Goal: Task Accomplishment & Management: Use online tool/utility

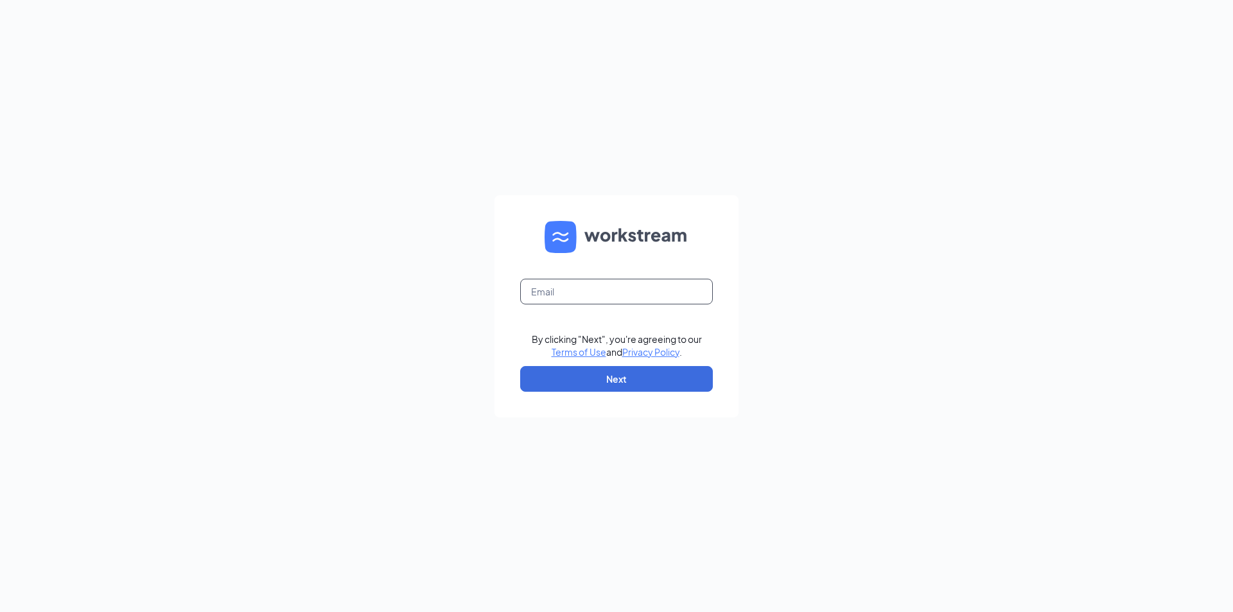
click at [576, 288] on input "text" at bounding box center [616, 292] width 193 height 26
type input "[EMAIL_ADDRESS][DOMAIN_NAME]"
click at [647, 381] on button "Next" at bounding box center [616, 379] width 193 height 26
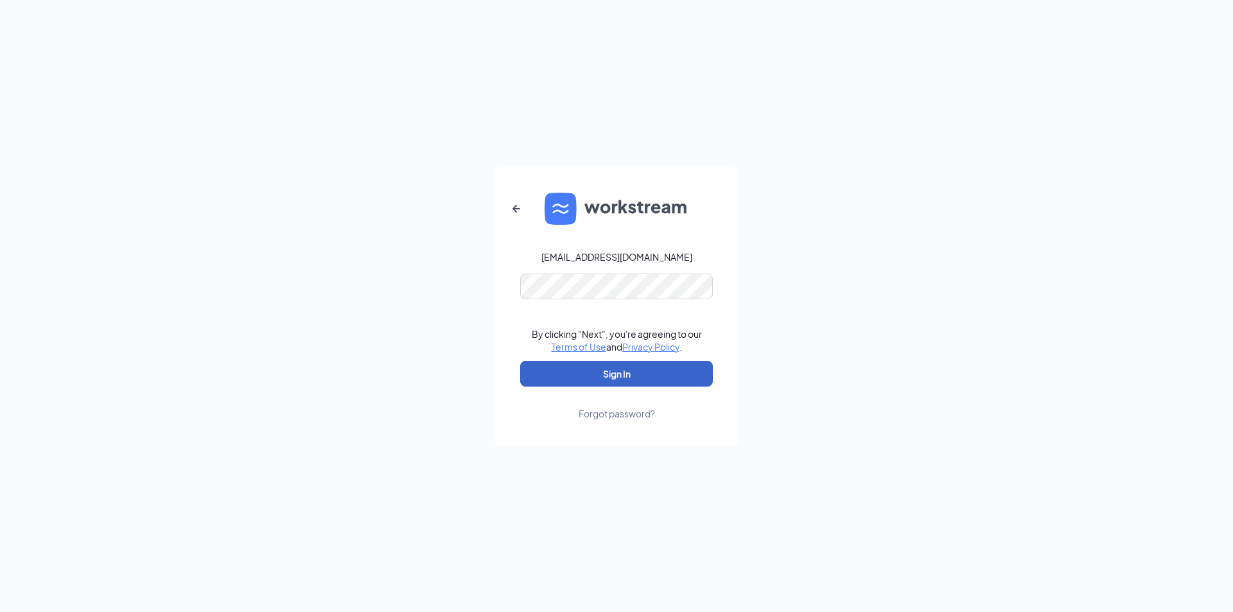
click at [653, 373] on button "Sign In" at bounding box center [616, 374] width 193 height 26
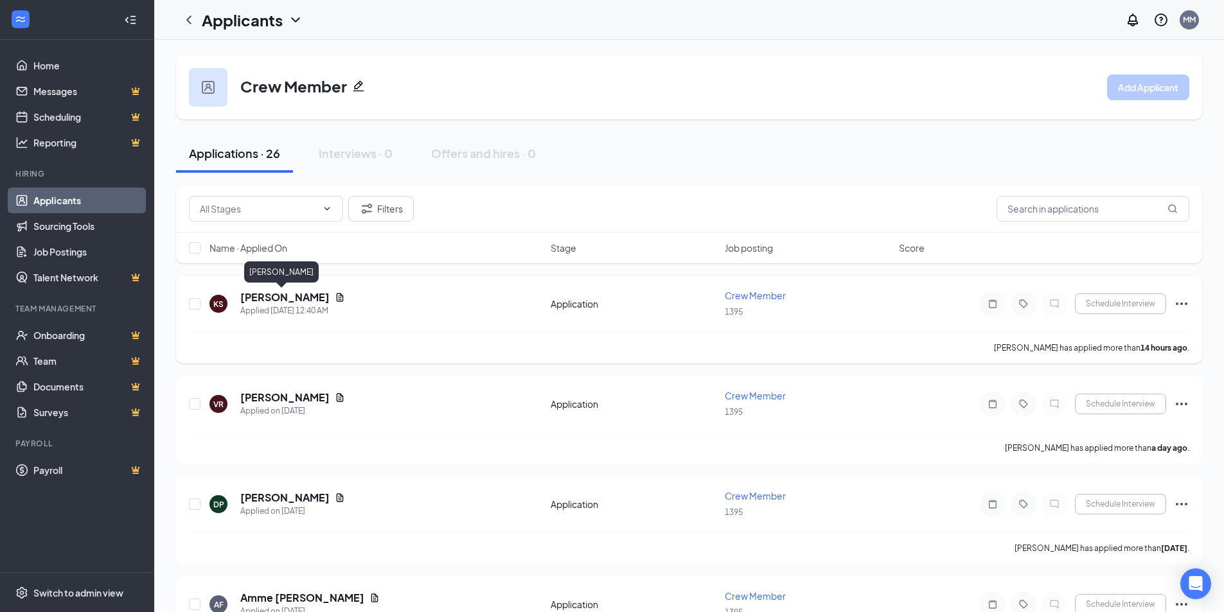
click at [271, 295] on h5 "Kaila Stirling" at bounding box center [284, 297] width 89 height 14
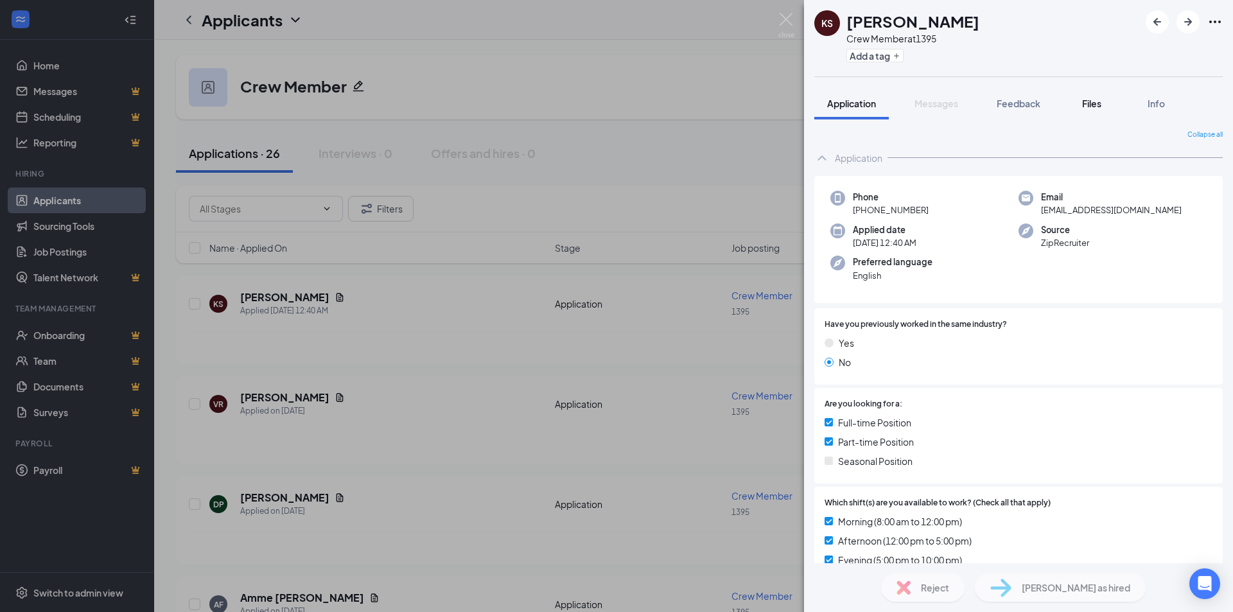
click at [1092, 103] on span "Files" at bounding box center [1092, 104] width 19 height 12
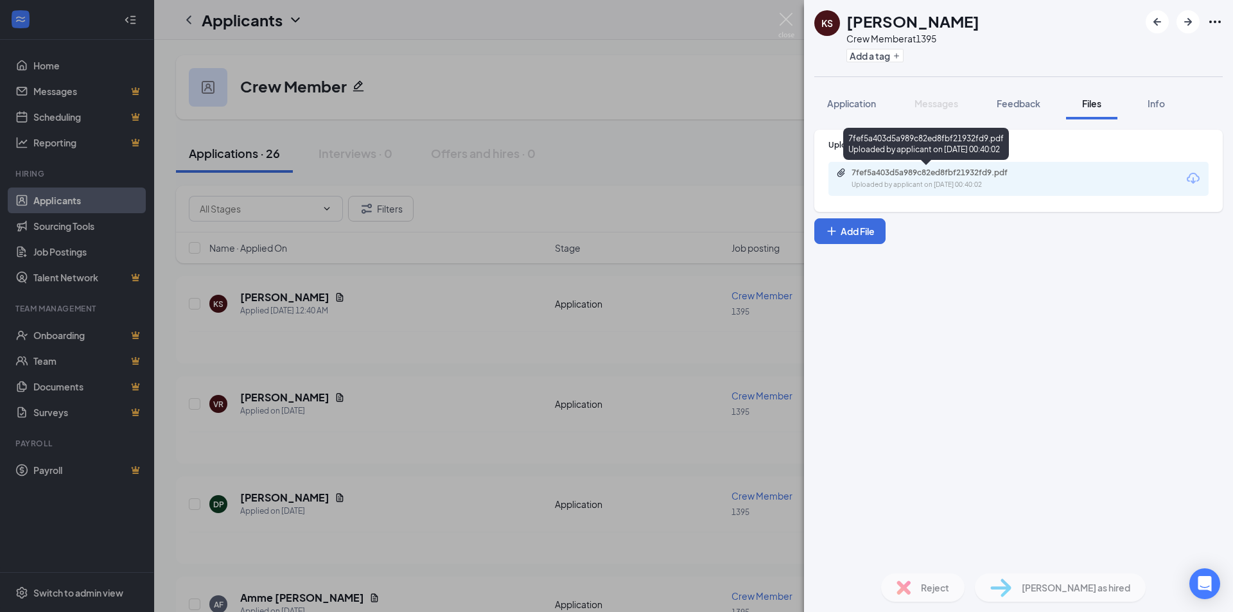
click at [920, 168] on div "7fef5a403d5a989c82ed8fbf21932fd9.pdf" at bounding box center [942, 173] width 180 height 10
